Goal: Task Accomplishment & Management: Manage account settings

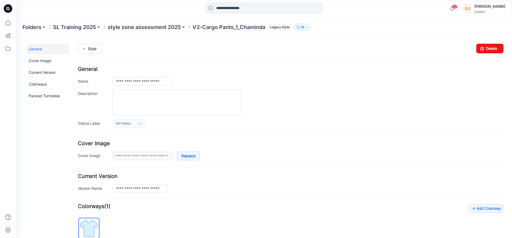
scroll to position [135, 0]
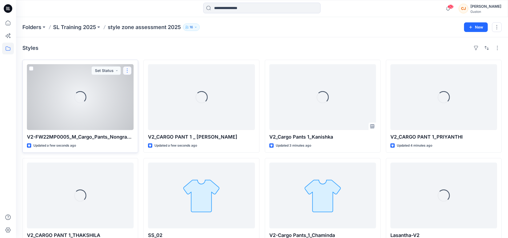
click at [127, 70] on button "button" at bounding box center [127, 70] width 9 height 9
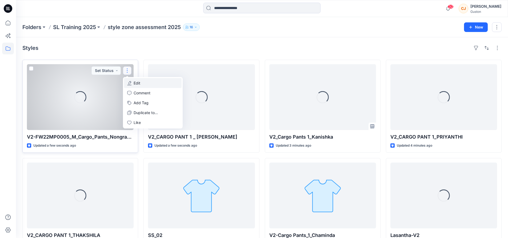
click at [134, 84] on p "Edit" at bounding box center [136, 83] width 7 height 6
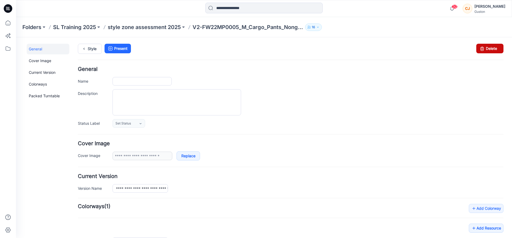
type input "**********"
drag, startPoint x: 485, startPoint y: 49, endPoint x: 298, endPoint y: 59, distance: 187.8
click at [485, 49] on link "Delete" at bounding box center [489, 49] width 27 height 10
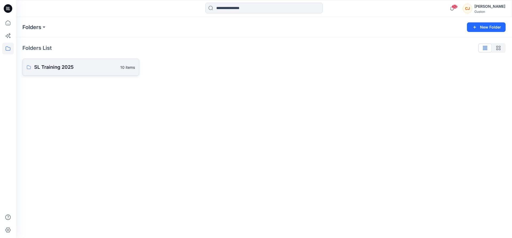
click at [51, 69] on p "SL Training 2025" at bounding box center [75, 66] width 83 height 7
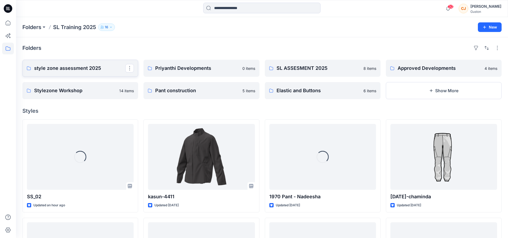
click at [72, 70] on p "style zone assessment 2025" at bounding box center [79, 67] width 91 height 7
